Goal: Task Accomplishment & Management: Manage account settings

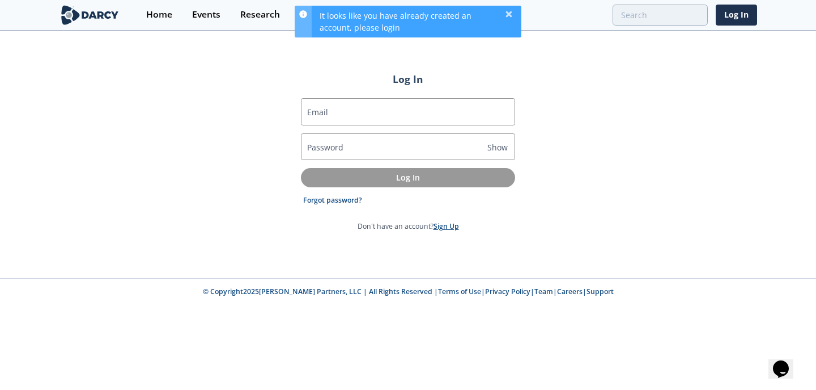
click at [448, 228] on link "Sign Up" at bounding box center [447, 226] width 26 height 10
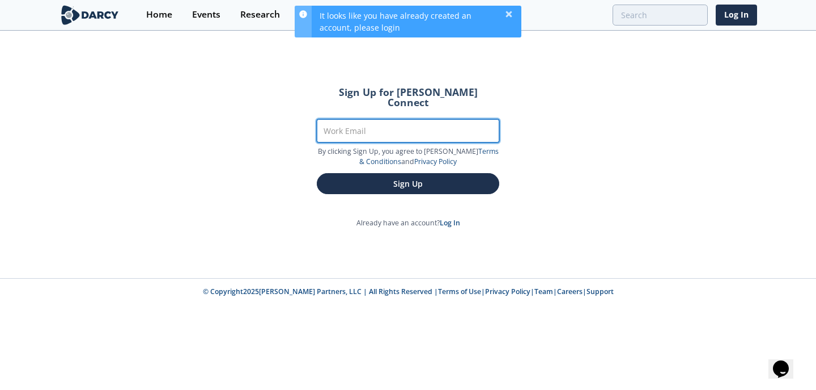
click at [390, 120] on input "Work Email" at bounding box center [408, 130] width 183 height 23
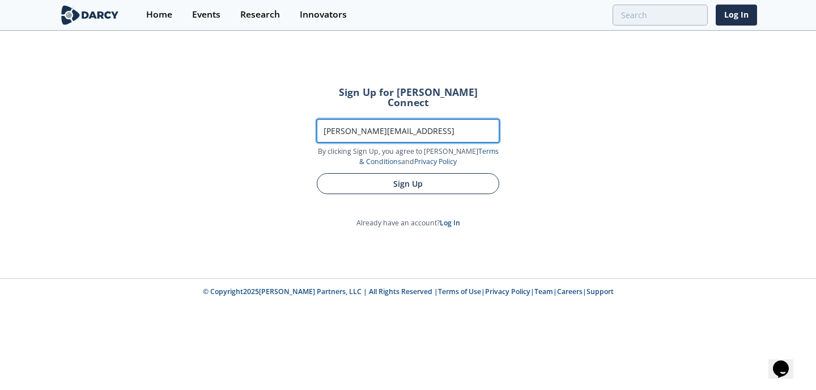
type input "[PERSON_NAME][EMAIL_ADDRESS]"
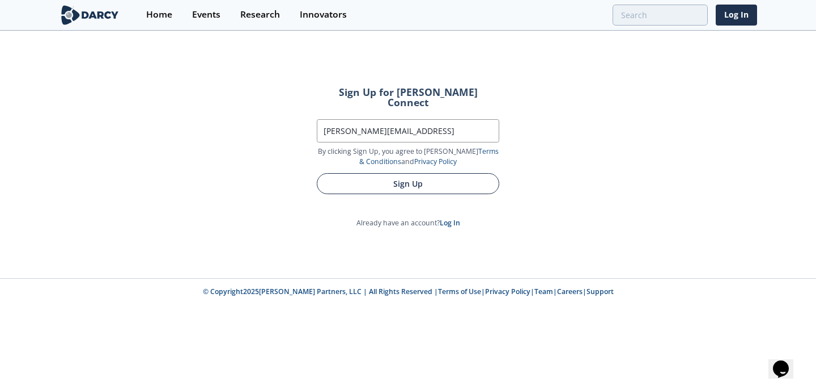
click at [402, 173] on button "Sign Up" at bounding box center [408, 183] width 183 height 21
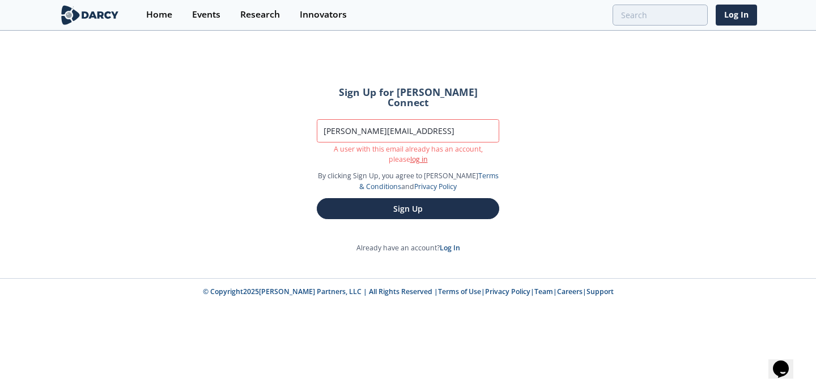
click at [411, 154] on link "log in" at bounding box center [420, 159] width 18 height 10
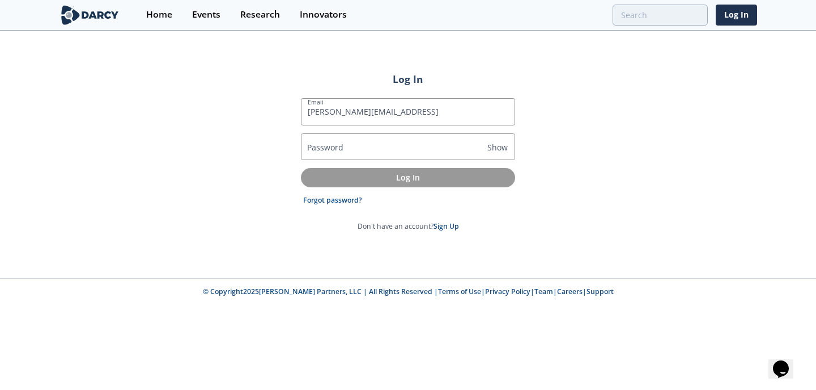
type input "[PERSON_NAME][EMAIL_ADDRESS]"
click at [337, 197] on link "Forgot password?" at bounding box center [332, 200] width 59 height 10
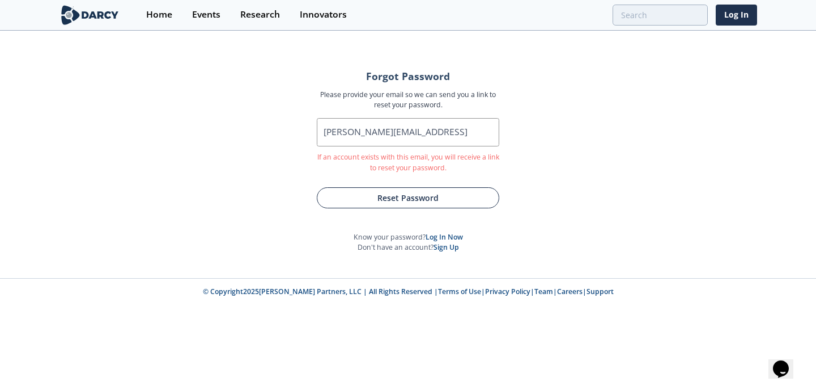
click at [415, 200] on button "Reset Password" at bounding box center [408, 197] width 183 height 21
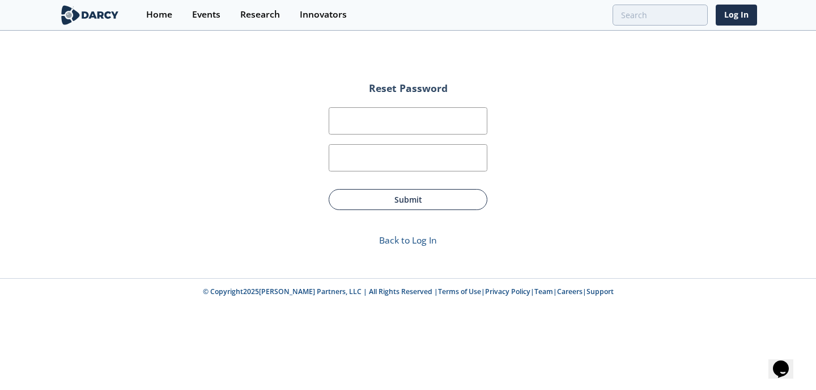
click at [419, 193] on button "Submit" at bounding box center [408, 199] width 159 height 21
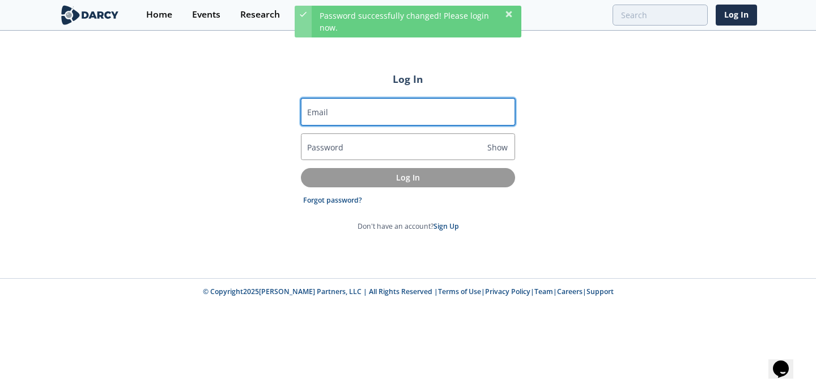
type input "[PERSON_NAME][EMAIL_ADDRESS]"
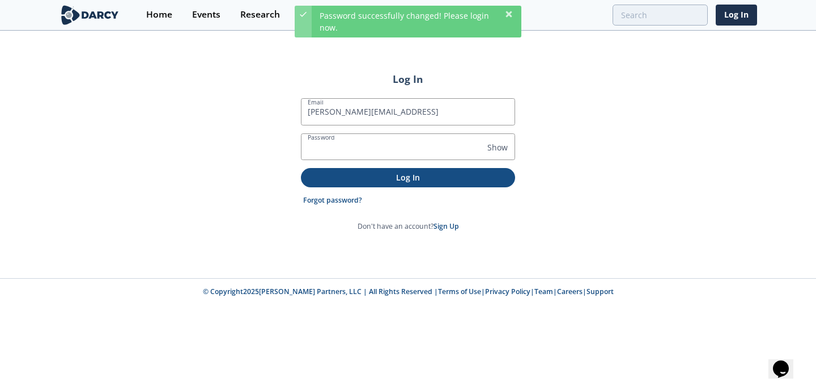
click at [400, 173] on p "Log In" at bounding box center [408, 177] width 198 height 12
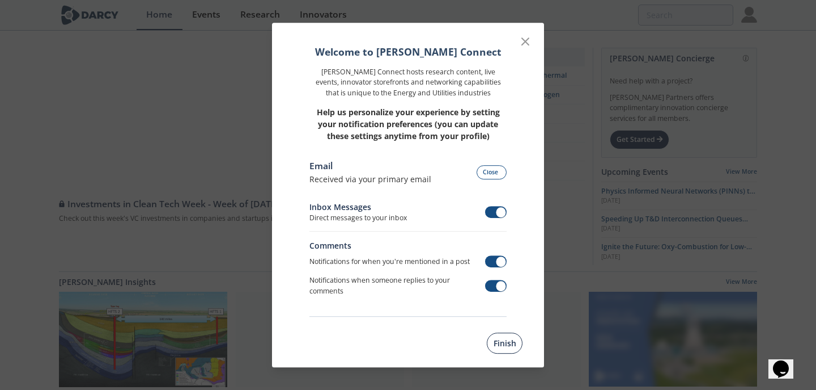
click at [507, 346] on button "Finish" at bounding box center [505, 342] width 36 height 21
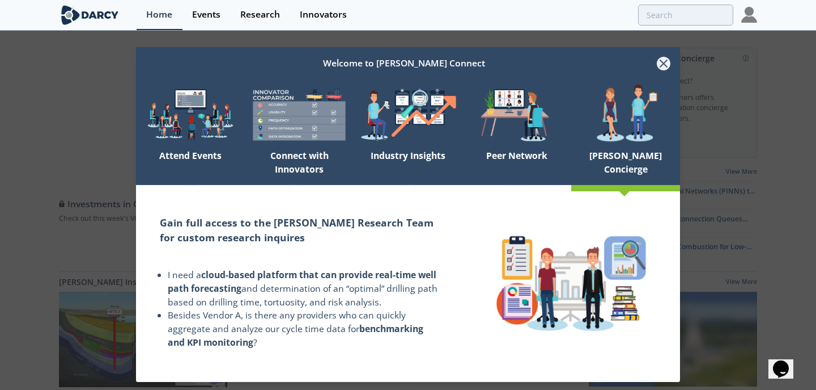
click at [666, 62] on icon at bounding box center [664, 64] width 14 height 14
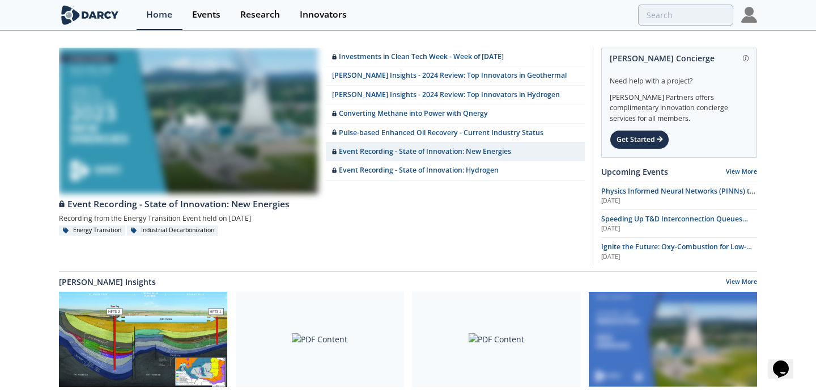
click at [752, 9] on img at bounding box center [750, 15] width 16 height 16
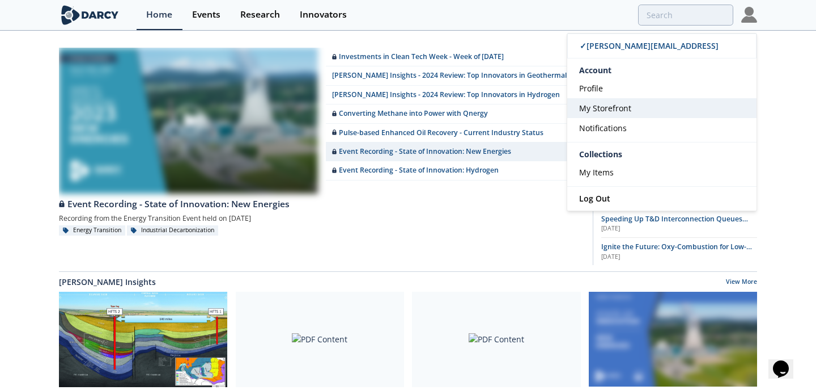
click at [623, 105] on span "My Storefront" at bounding box center [605, 108] width 52 height 11
